Goal: Find specific page/section: Find specific page/section

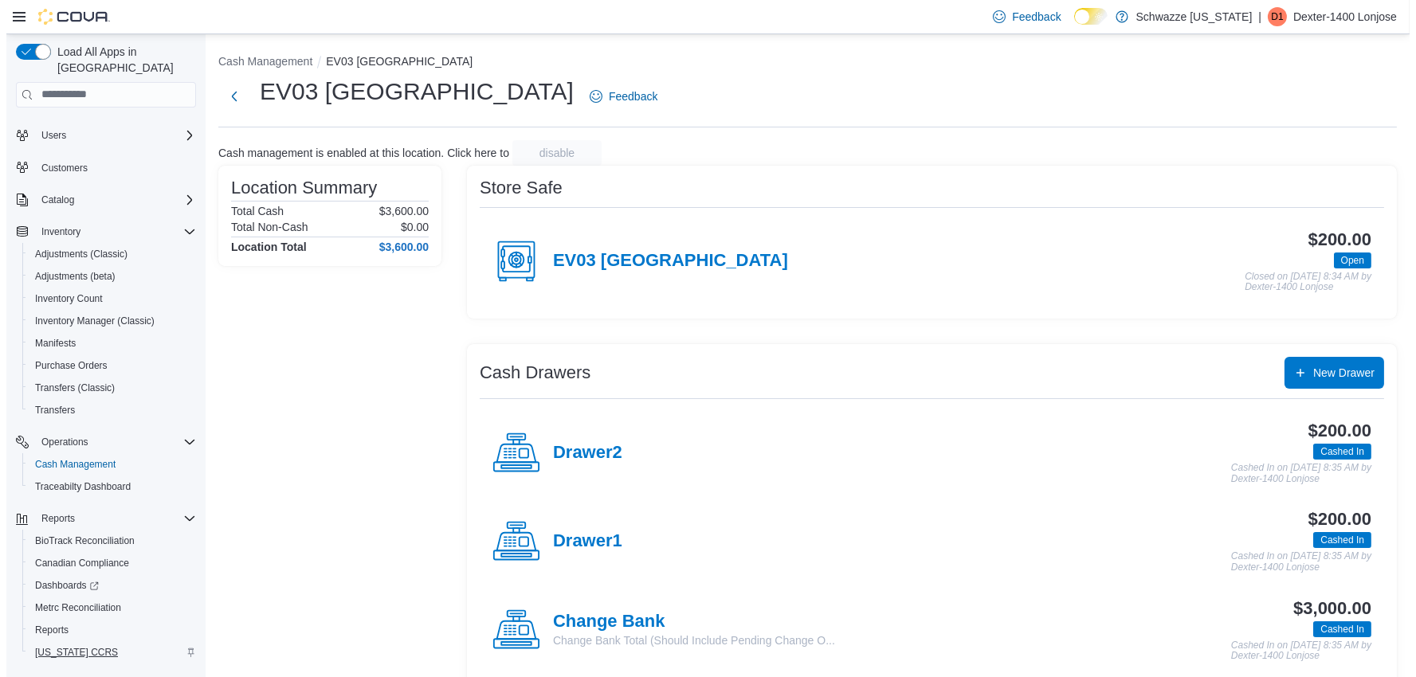
scroll to position [46, 0]
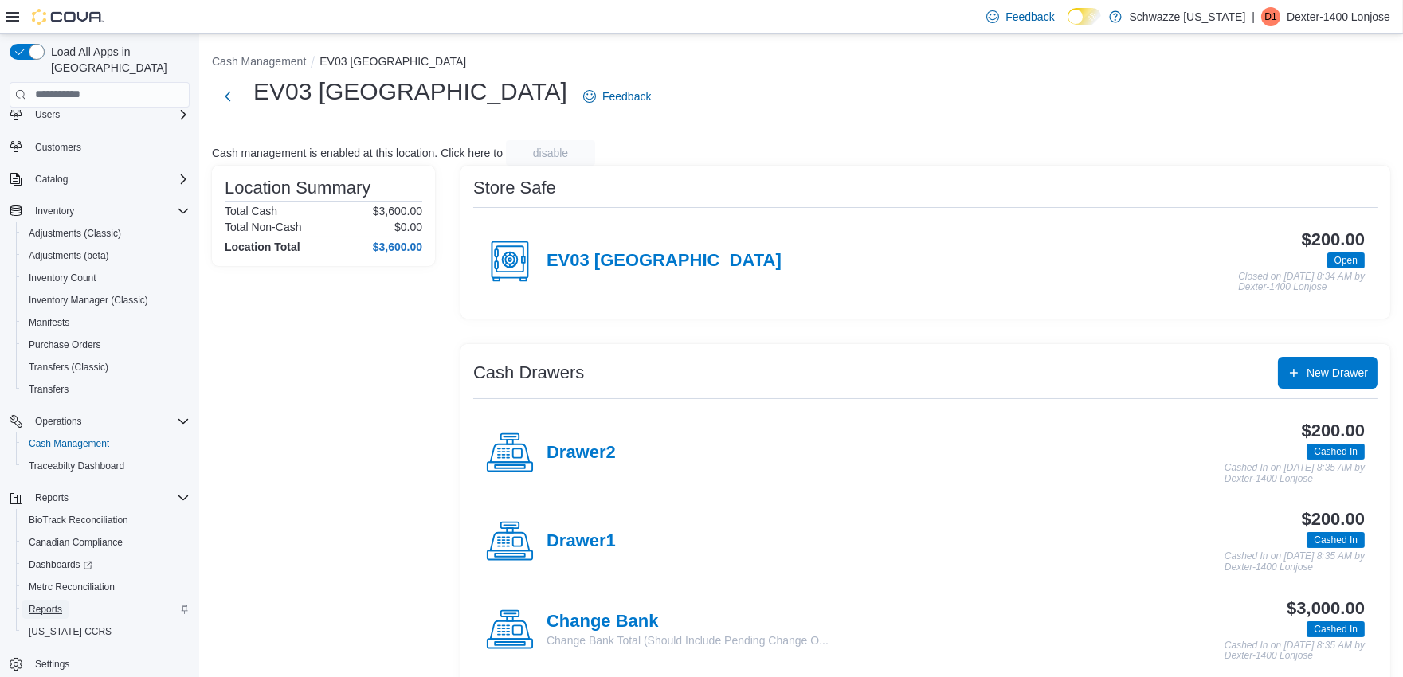
click at [49, 603] on span "Reports" at bounding box center [45, 609] width 33 height 13
